Goal: Share content: Share content

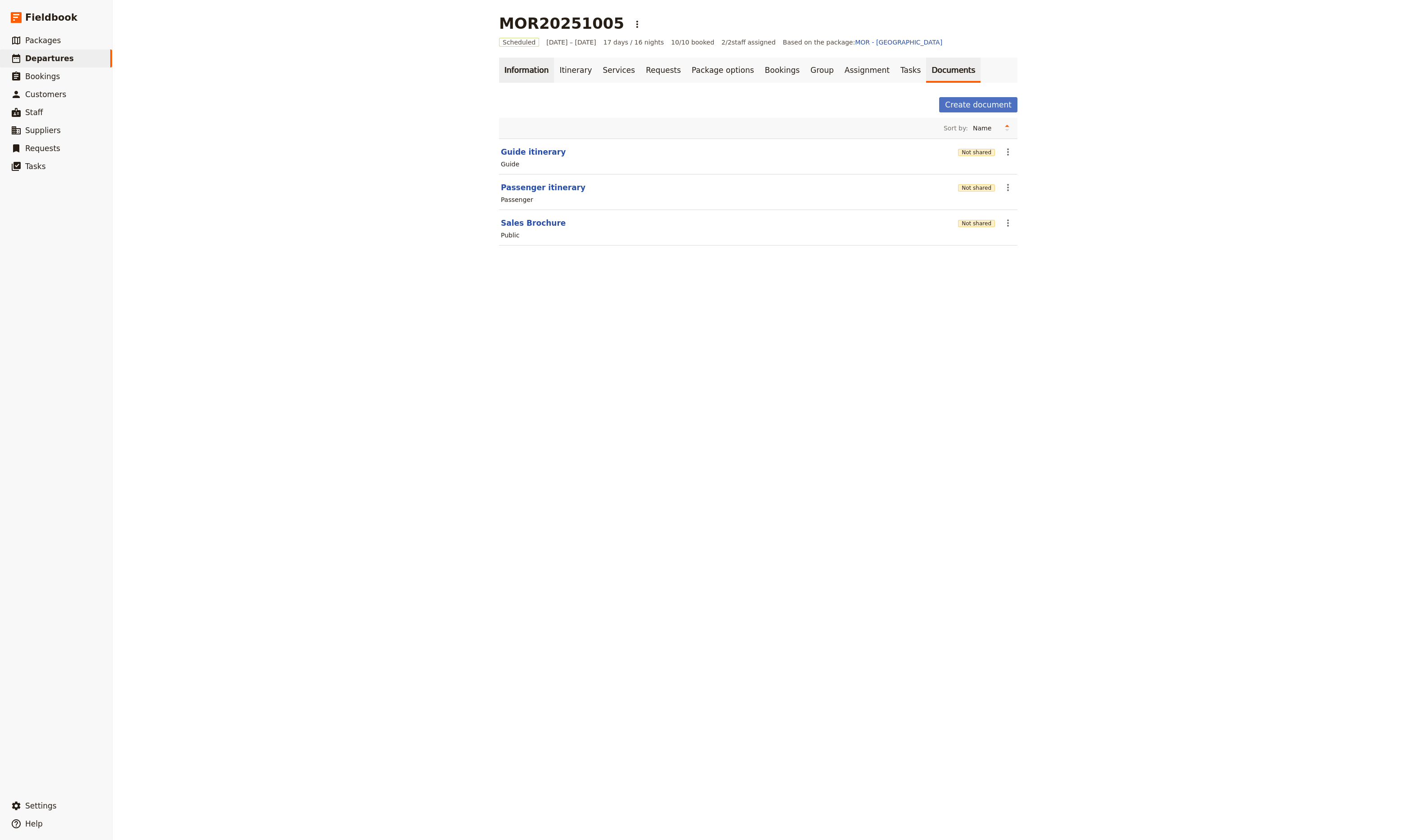
click at [523, 71] on link "Information" at bounding box center [526, 70] width 55 height 25
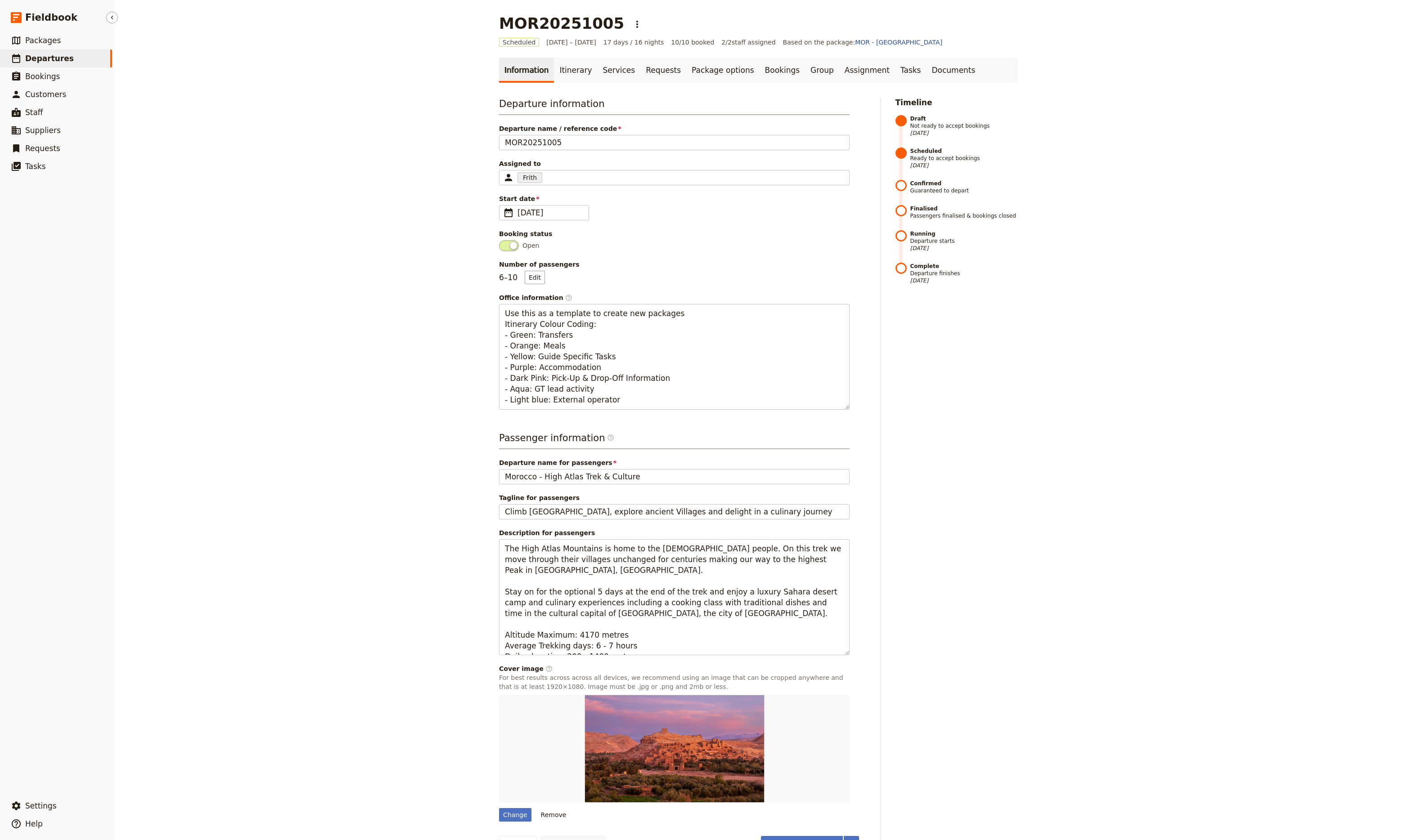
click at [43, 54] on span "Departures" at bounding box center [49, 58] width 49 height 9
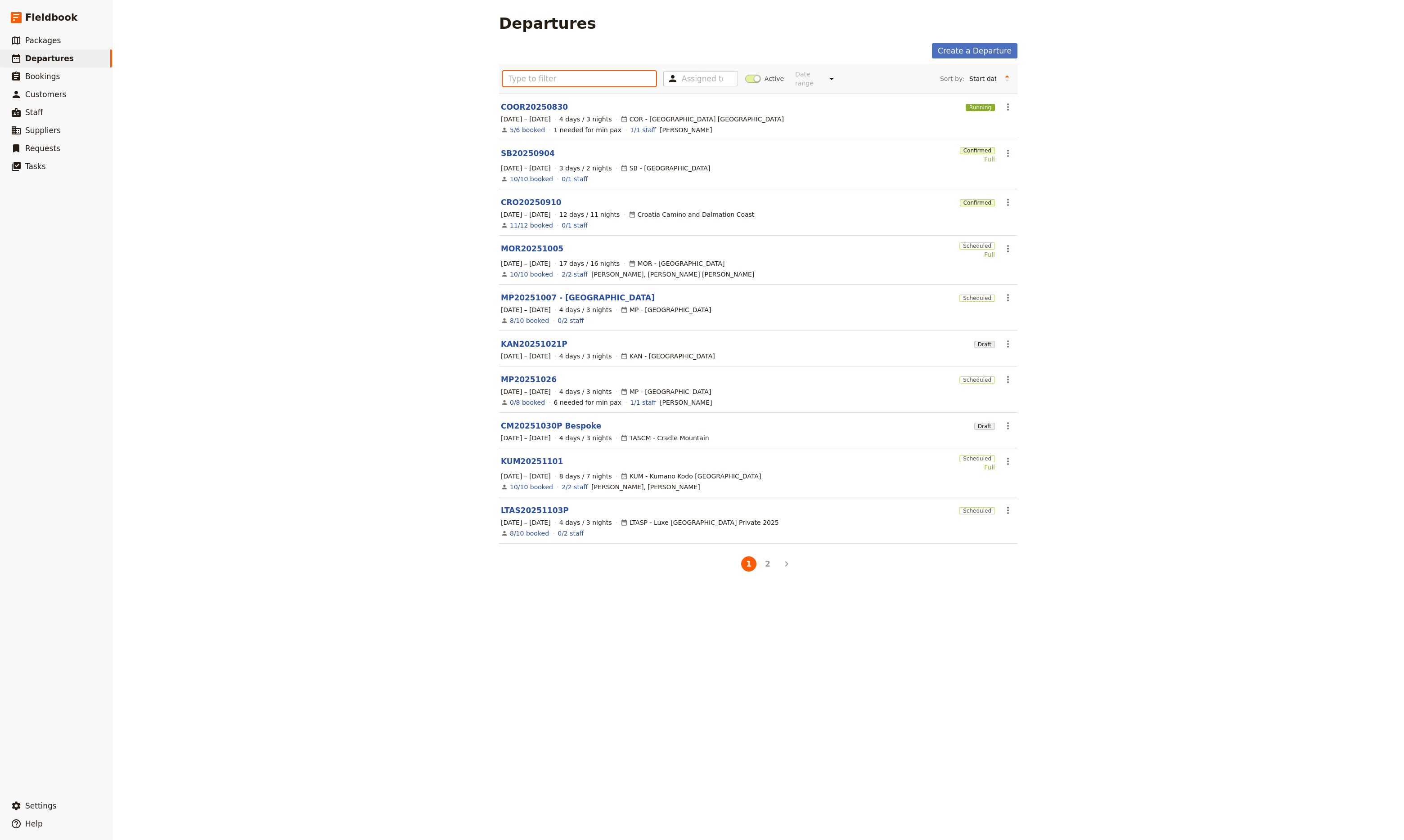
click at [548, 78] on input "text" at bounding box center [579, 78] width 154 height 15
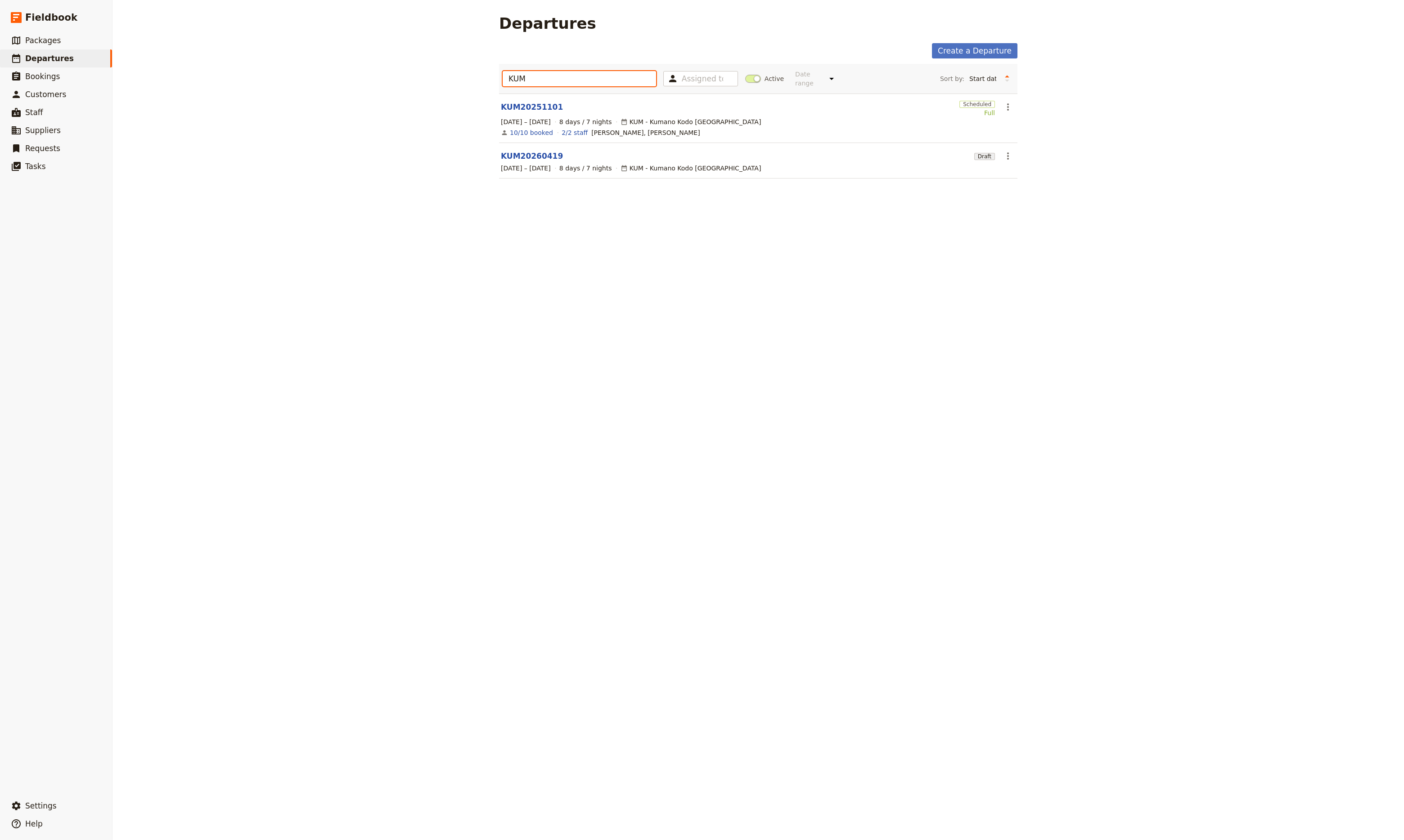
type input "KUM"
click at [523, 106] on section "KUM20251101 Scheduled Full ​ [DATE] – [DATE] 8 days / 7 nights KUM - [GEOGRAPHI…" at bounding box center [758, 118] width 518 height 50
click at [524, 102] on link "KUM20251101" at bounding box center [532, 107] width 62 height 11
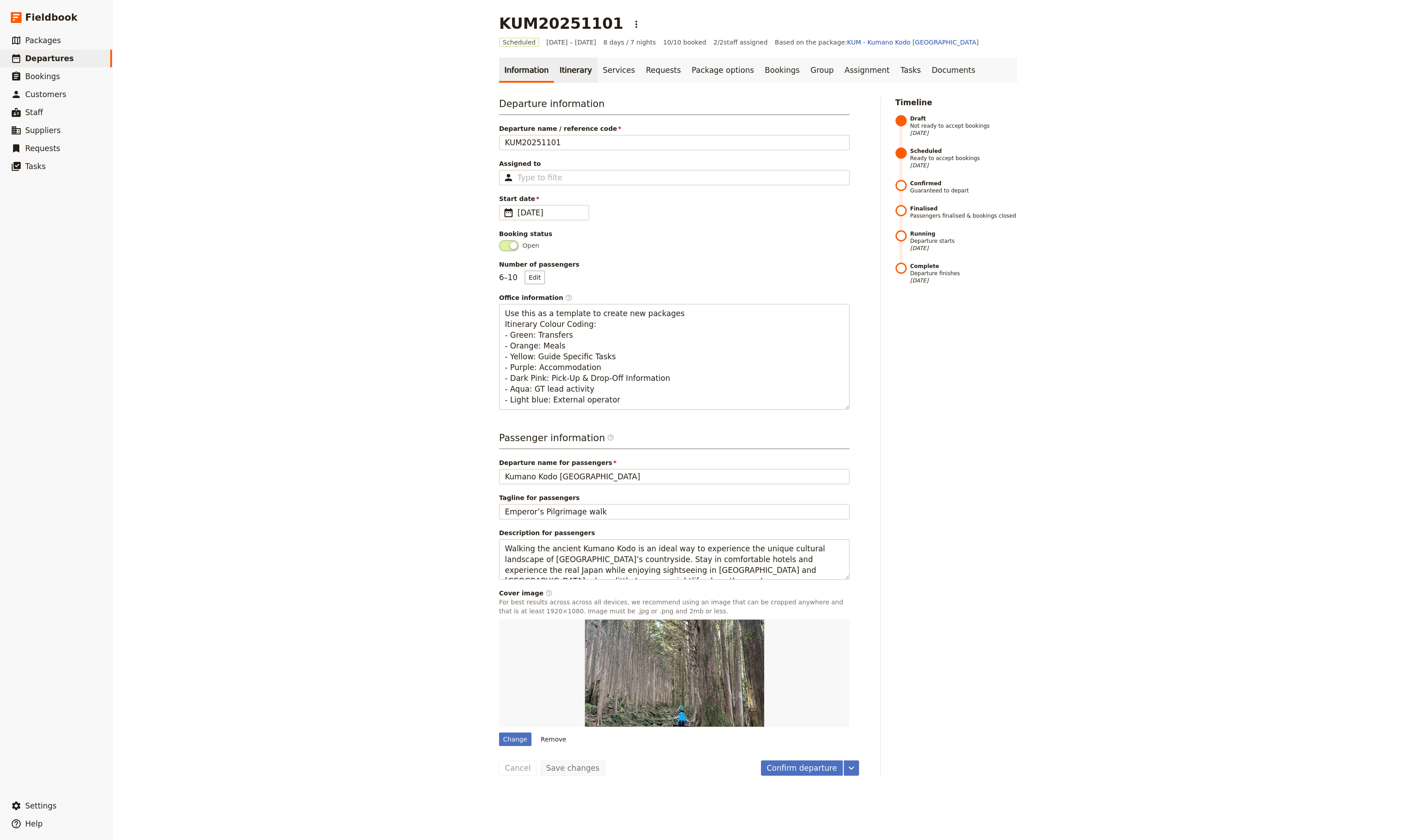
click at [570, 75] on link "Itinerary" at bounding box center [575, 70] width 43 height 25
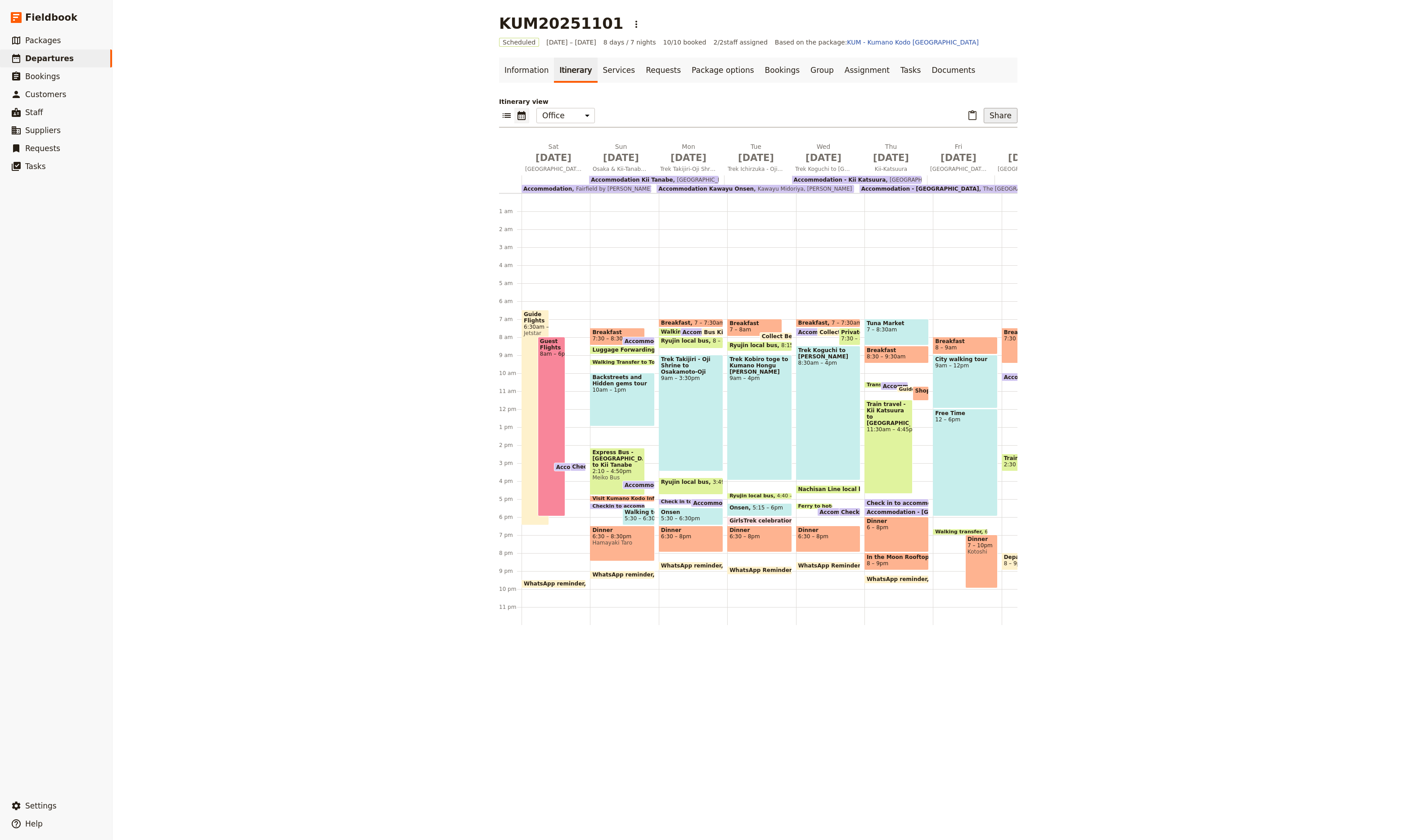
click at [1002, 116] on button "Share" at bounding box center [1001, 115] width 34 height 15
click at [868, 150] on span "Passenger itinerary" at bounding box center [837, 148] width 60 height 9
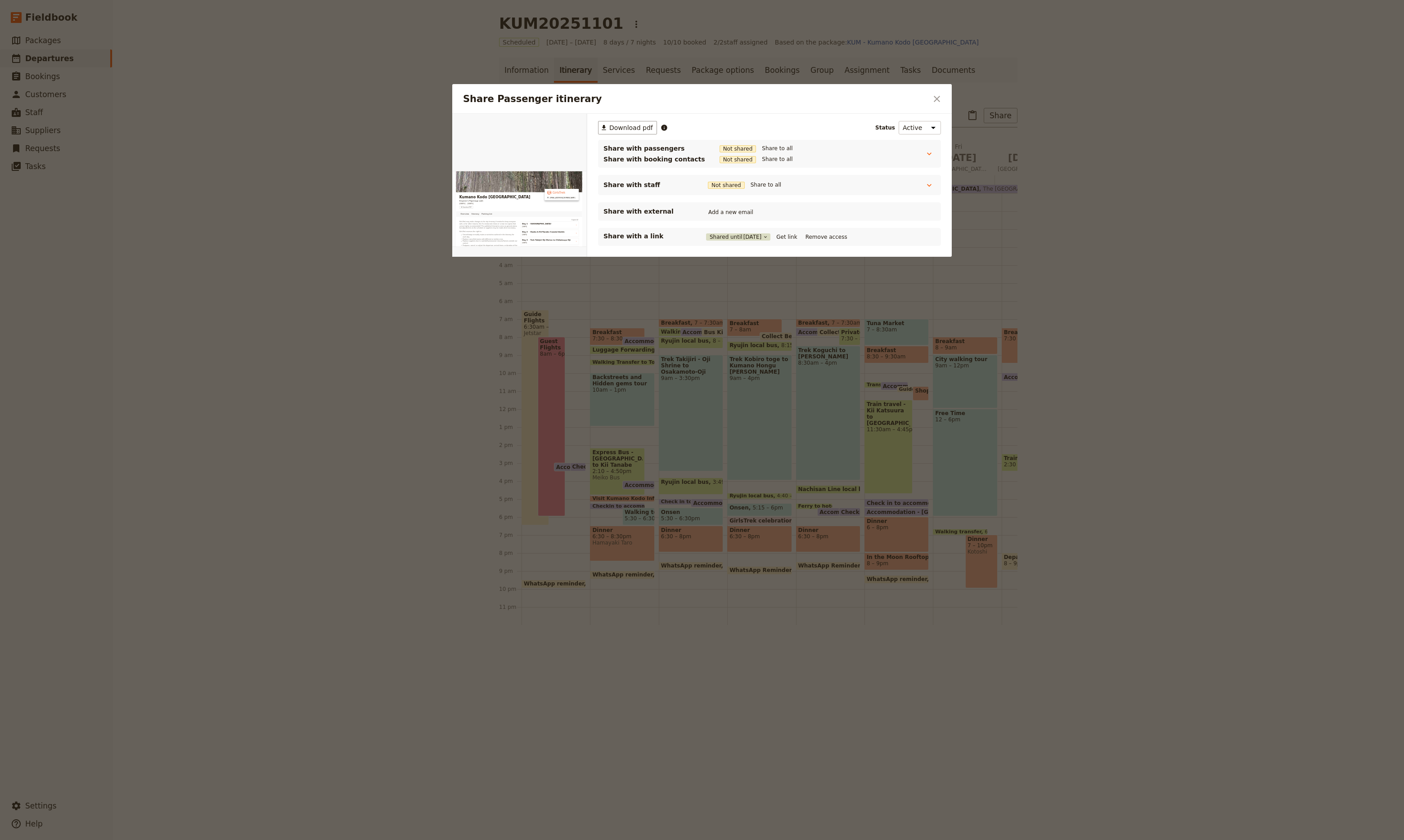
click at [754, 241] on span "[DATE]" at bounding box center [753, 237] width 19 height 7
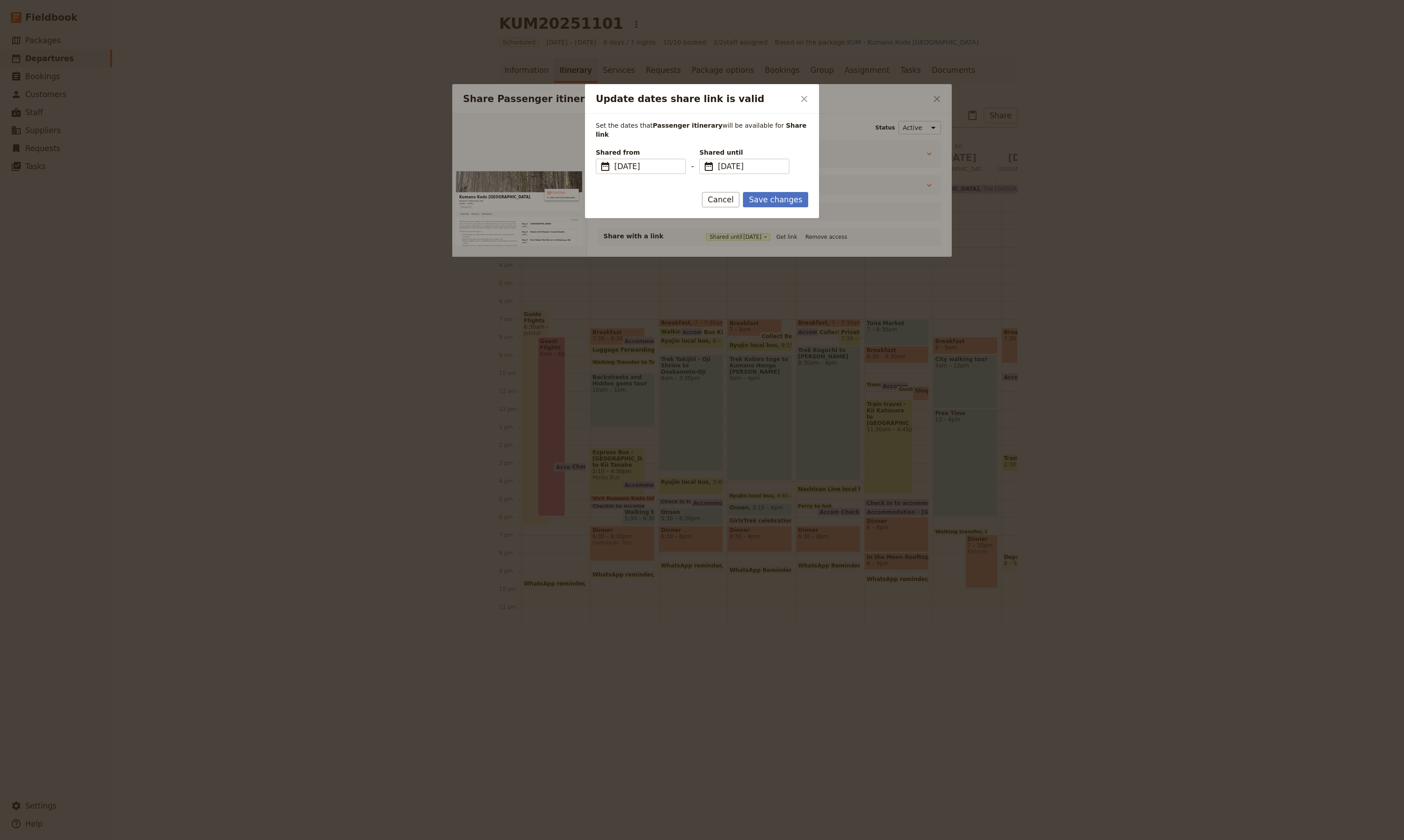
click at [718, 266] on div at bounding box center [702, 420] width 1404 height 840
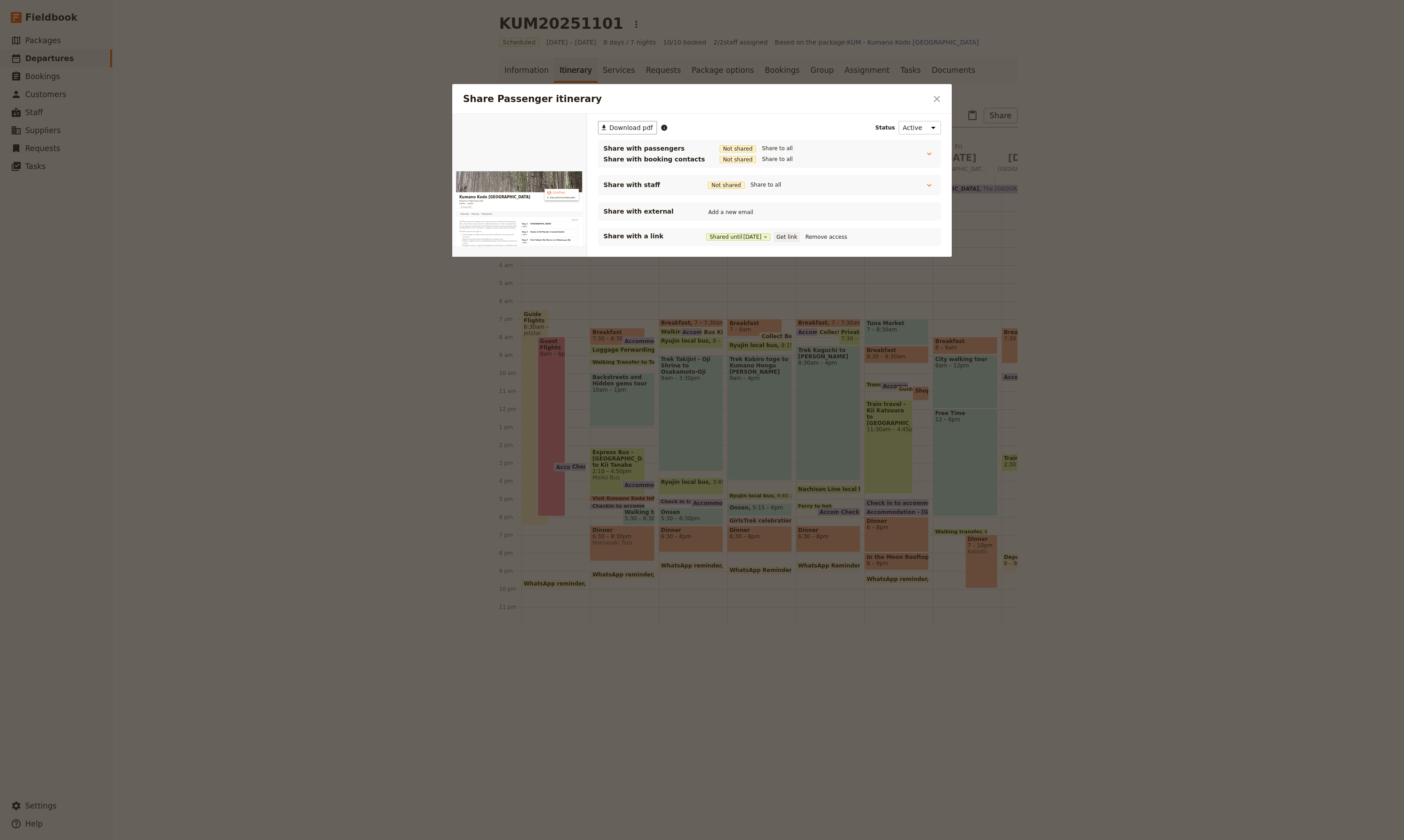
click at [792, 239] on button "Get link" at bounding box center [786, 237] width 25 height 10
